Goal: Task Accomplishment & Management: Manage account settings

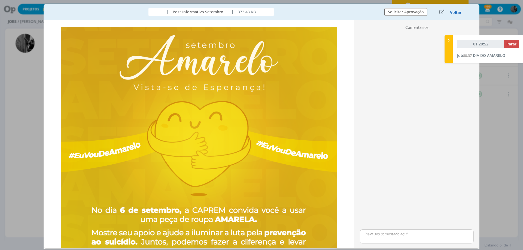
click at [455, 14] on button "Voltar" at bounding box center [456, 12] width 12 height 4
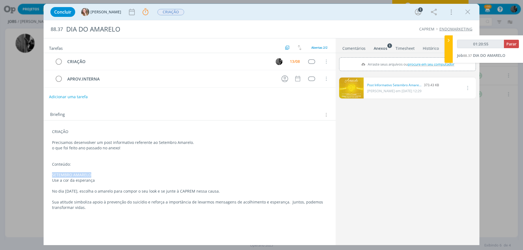
drag, startPoint x: 91, startPoint y: 174, endPoint x: 51, endPoint y: 178, distance: 39.9
click at [51, 178] on div "CRIAÇÃO Precisamos desenvolver um post informativo referente ao Setembro Amarel…" at bounding box center [189, 169] width 283 height 85
copy p "SETEMBRO AMARELO"
drag, startPoint x: 51, startPoint y: 178, endPoint x: 104, endPoint y: 179, distance: 52.8
click at [104, 179] on div "CRIAÇÃO Precisamos desenvolver um post informativo referente ao Setembro Amarel…" at bounding box center [189, 169] width 283 height 85
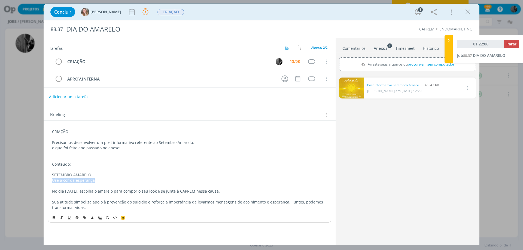
copy p "Use a cor da esperança"
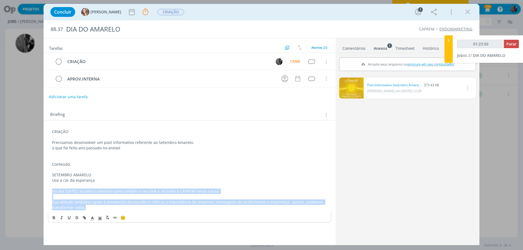
drag, startPoint x: 51, startPoint y: 191, endPoint x: 197, endPoint y: 208, distance: 147.5
click at [197, 208] on div "CRIAÇÃO Precisamos desenvolver um post informativo referente ao Setembro Amarel…" at bounding box center [189, 169] width 283 height 85
copy div "No dia [DATE], escolha o amarelo para compor o seu look e se junte à CAPREM nes…"
click at [354, 47] on link "Comentários" at bounding box center [354, 47] width 24 height 8
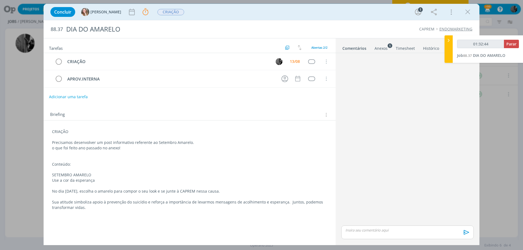
click at [364, 234] on div "dialog" at bounding box center [407, 233] width 132 height 14
type input "01:32:47"
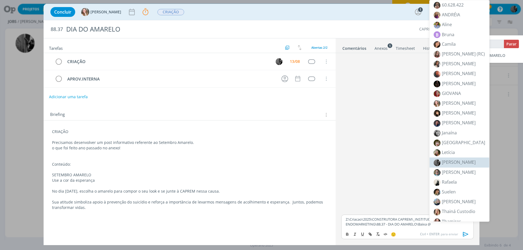
click at [436, 228] on div "Z:\Criacao\2025\CONSTRUTORA CAPREM\_INSTITUCIONAL\88 - ENDOMARKETING\88.37 - DI…" at bounding box center [407, 222] width 132 height 14
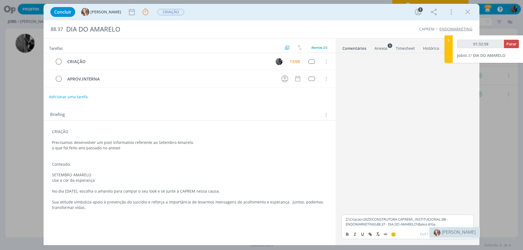
click at [451, 231] on span "[PERSON_NAME]" at bounding box center [459, 232] width 34 height 6
click at [466, 232] on icon "dialog" at bounding box center [466, 234] width 8 height 8
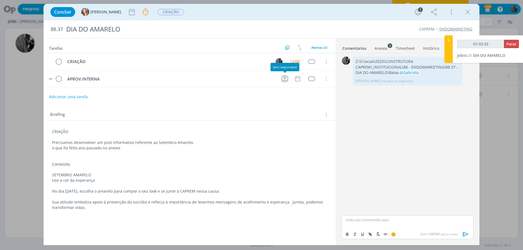
click at [288, 78] on icon "dialog" at bounding box center [284, 78] width 7 height 7
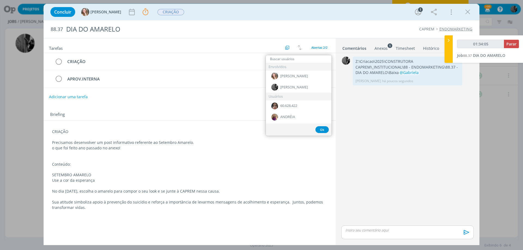
click at [297, 5] on div "Concluir [PERSON_NAME] Parar Apontar Data * [DATE] Horas * 00:00 Tarefa Selecio…" at bounding box center [262, 12] width 436 height 16
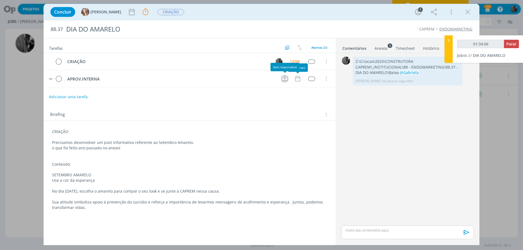
click at [288, 77] on icon "dialog" at bounding box center [285, 79] width 8 height 8
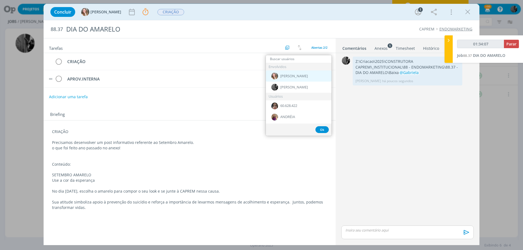
click at [290, 77] on span "[PERSON_NAME]" at bounding box center [294, 76] width 28 height 4
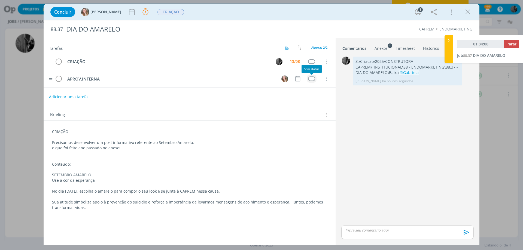
click at [310, 77] on div "dialog" at bounding box center [311, 79] width 7 height 5
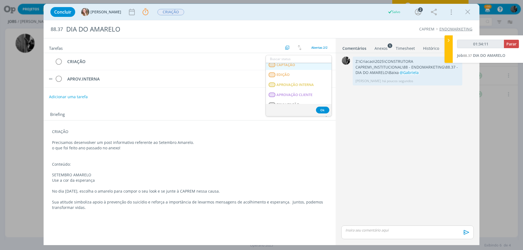
scroll to position [82, 0]
click at [308, 78] on span "APROVAÇÃO INTERNA" at bounding box center [294, 76] width 37 height 4
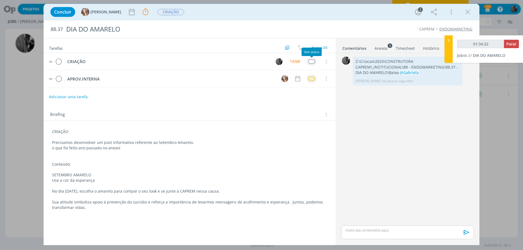
click at [311, 61] on div "dialog" at bounding box center [311, 61] width 7 height 5
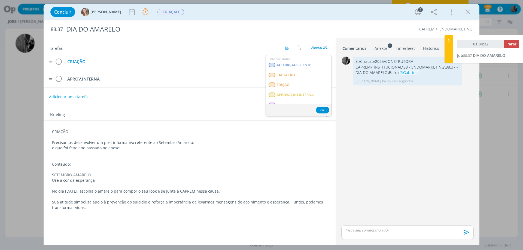
scroll to position [54, 0]
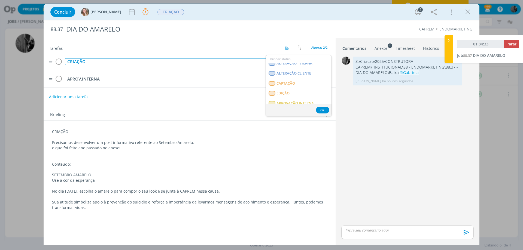
drag, startPoint x: 235, startPoint y: 60, endPoint x: 252, endPoint y: 61, distance: 17.7
click at [235, 60] on div "CRIAÇÃO" at bounding box center [168, 61] width 206 height 7
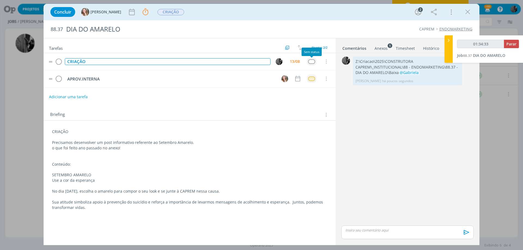
click at [314, 62] on div "dialog" at bounding box center [311, 61] width 7 height 5
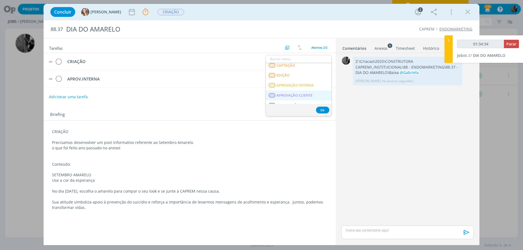
scroll to position [82, 0]
click at [311, 74] on span "APROVAÇÃO INTERNA" at bounding box center [294, 76] width 37 height 4
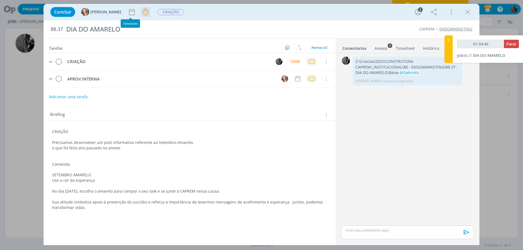
click at [141, 14] on icon "dialog" at bounding box center [145, 12] width 8 height 8
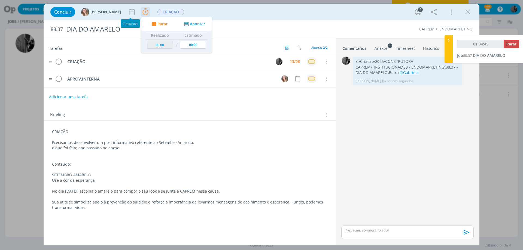
click at [141, 14] on icon "dialog" at bounding box center [145, 12] width 8 height 8
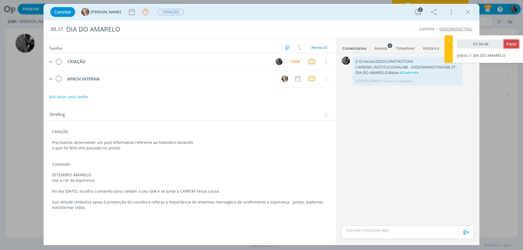
click at [511, 42] on span "Parar" at bounding box center [511, 43] width 10 height 5
type input "01:35:00"
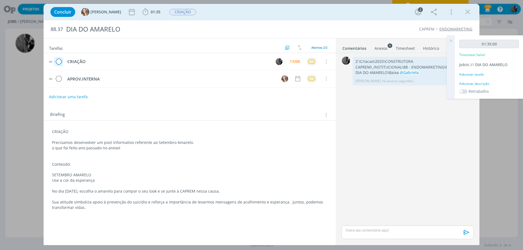
click at [58, 60] on icon "dialog" at bounding box center [59, 62] width 8 height 8
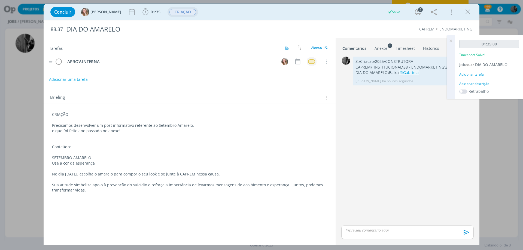
click at [169, 12] on span "CRIAÇÃO" at bounding box center [182, 12] width 27 height 6
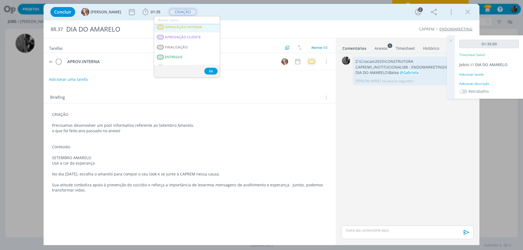
click at [191, 28] on span "APROVAÇÃO INTERNA" at bounding box center [183, 27] width 37 height 4
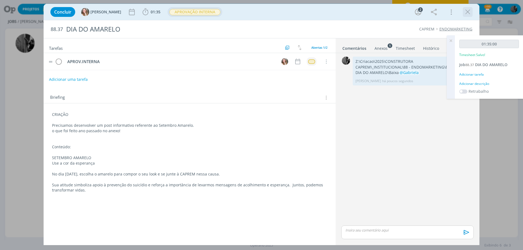
click at [465, 8] on icon "dialog" at bounding box center [468, 12] width 8 height 8
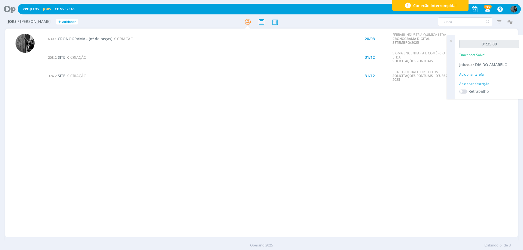
click at [451, 40] on icon at bounding box center [451, 40] width 10 height 11
